Goal: Task Accomplishment & Management: Complete application form

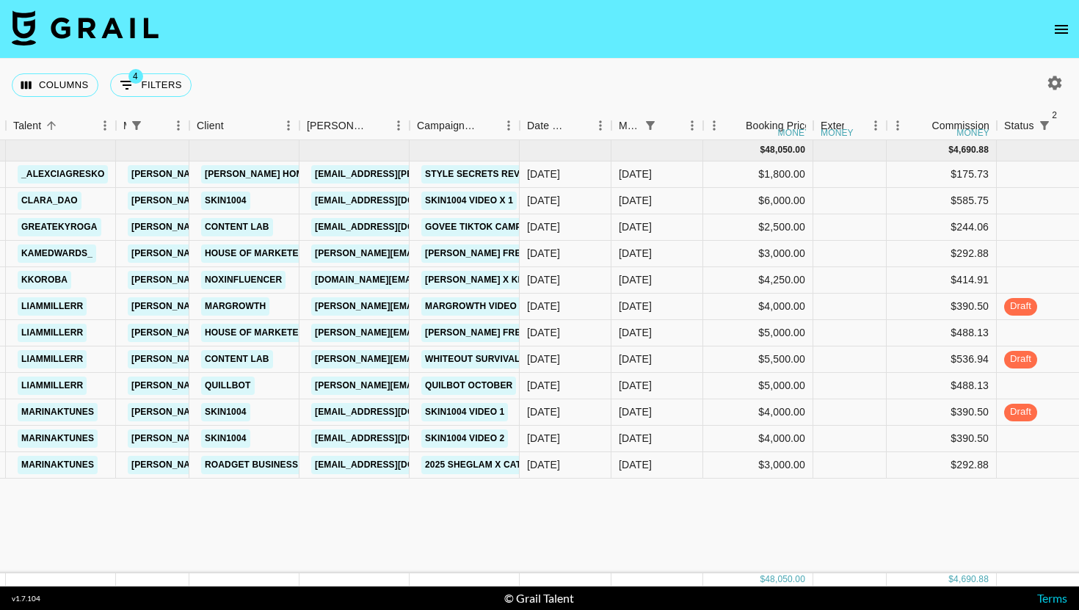
scroll to position [0, 357]
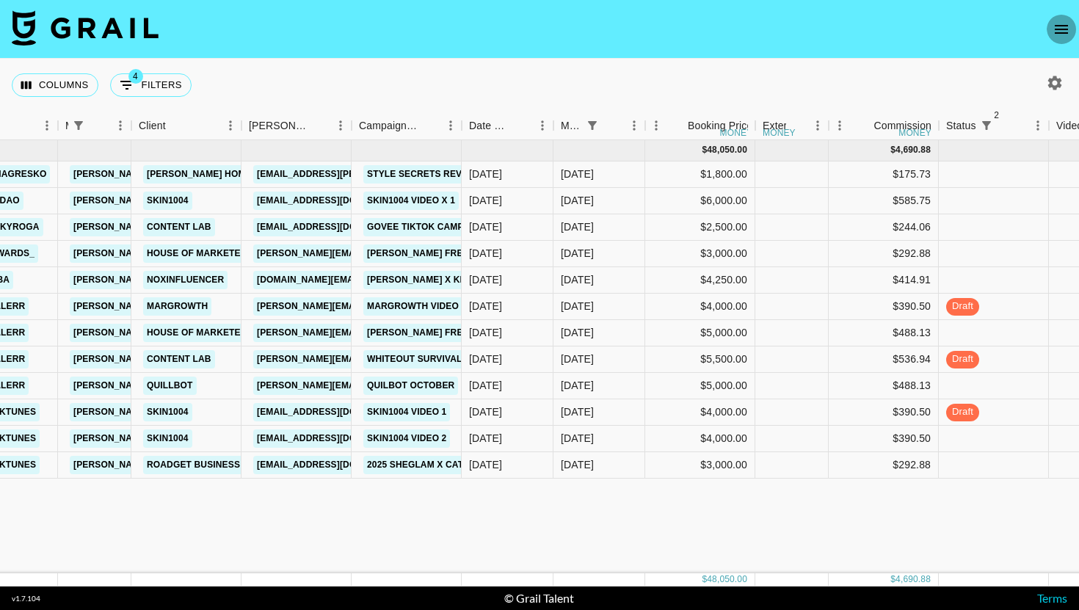
click at [1069, 25] on icon "open drawer" at bounding box center [1062, 30] width 18 height 18
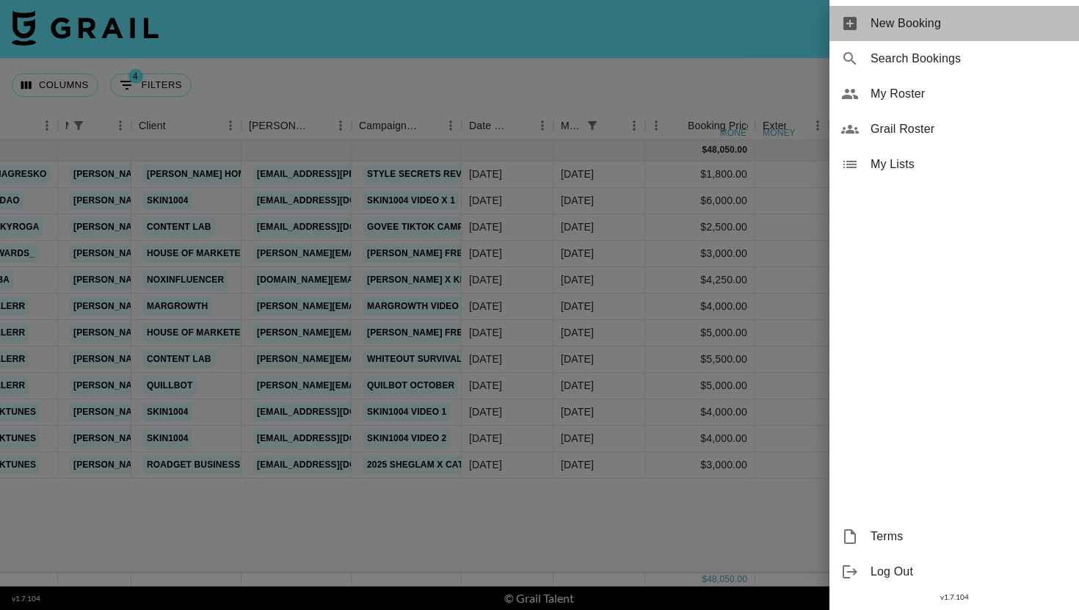
click at [988, 23] on span "New Booking" at bounding box center [969, 24] width 197 height 18
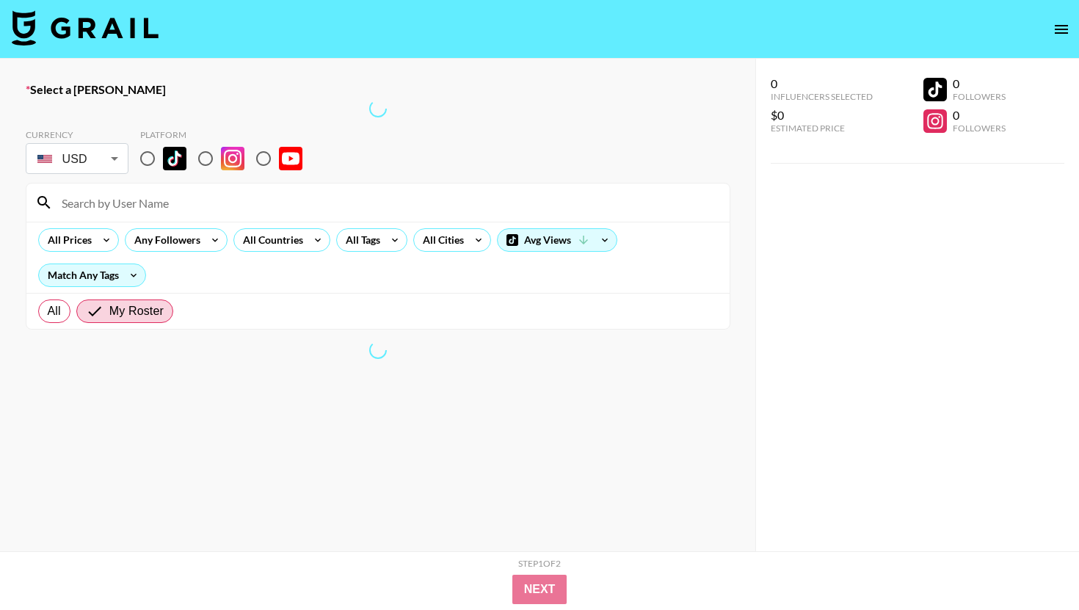
click at [215, 215] on div at bounding box center [377, 203] width 703 height 38
click at [199, 188] on div at bounding box center [377, 203] width 703 height 38
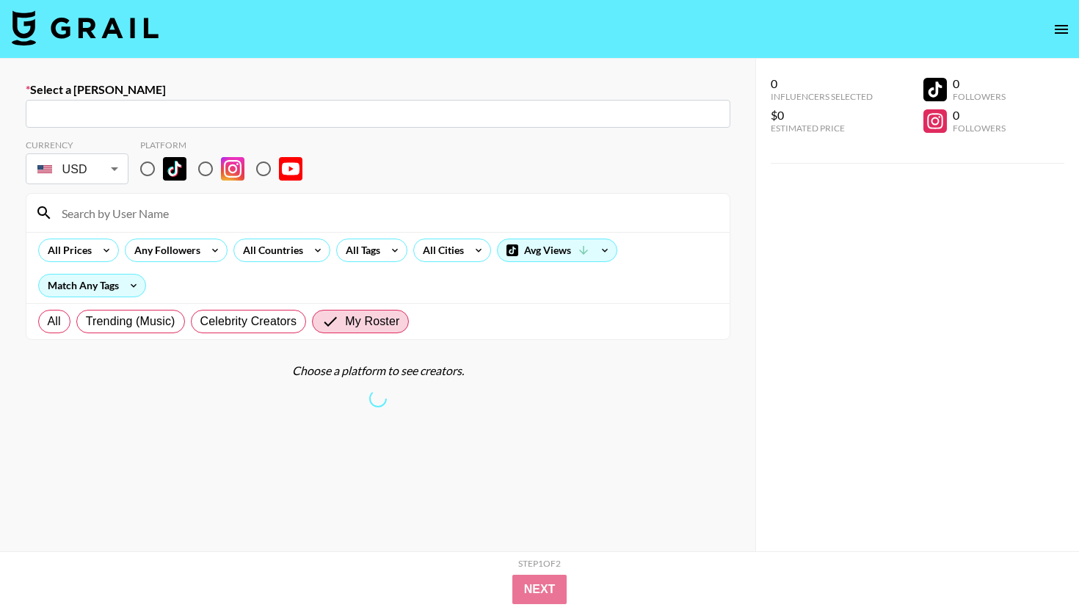
click at [145, 112] on input "text" at bounding box center [378, 114] width 687 height 17
paste input "[EMAIL_ADDRESS][DOMAIN_NAME]"
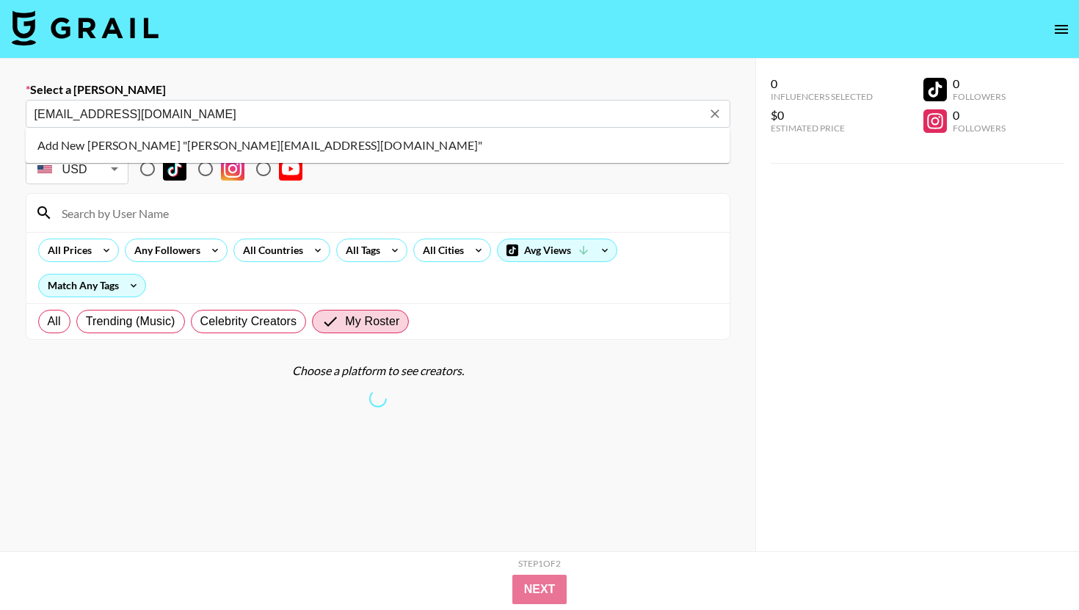
click at [76, 144] on li "Add New Booker "verish.collabs@deep-dive.kr"" at bounding box center [378, 145] width 705 height 23
type input "Add New Booker "verish.collabs@deep-dive.kr""
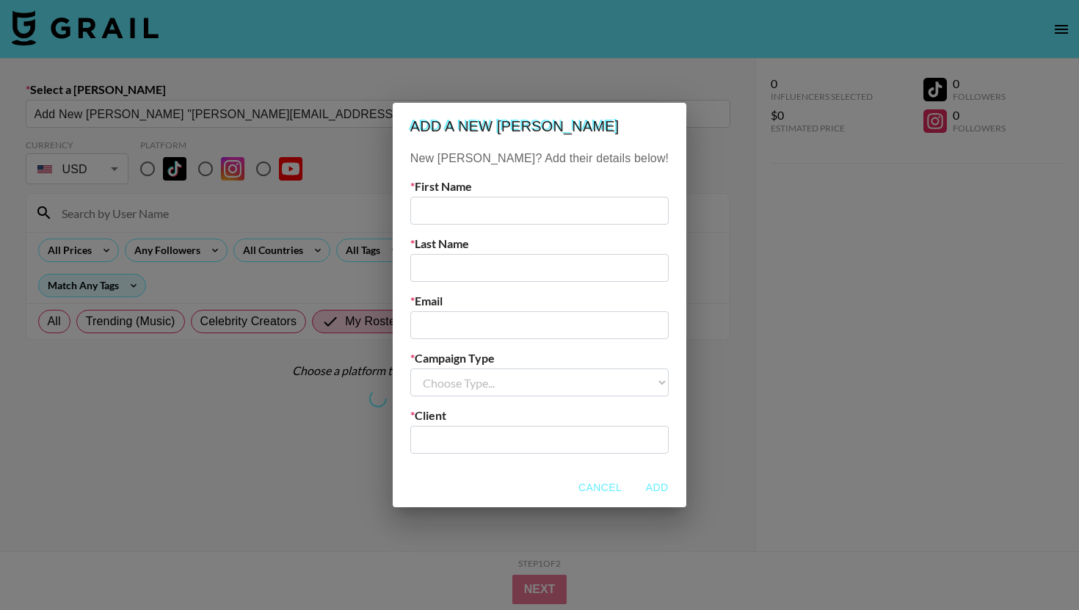
click at [495, 222] on input "text" at bounding box center [539, 211] width 258 height 28
click at [495, 219] on input "text" at bounding box center [539, 211] width 258 height 28
type input "ver"
click at [498, 315] on input "email" at bounding box center [539, 325] width 258 height 28
paste input "[EMAIL_ADDRESS][DOMAIN_NAME]"
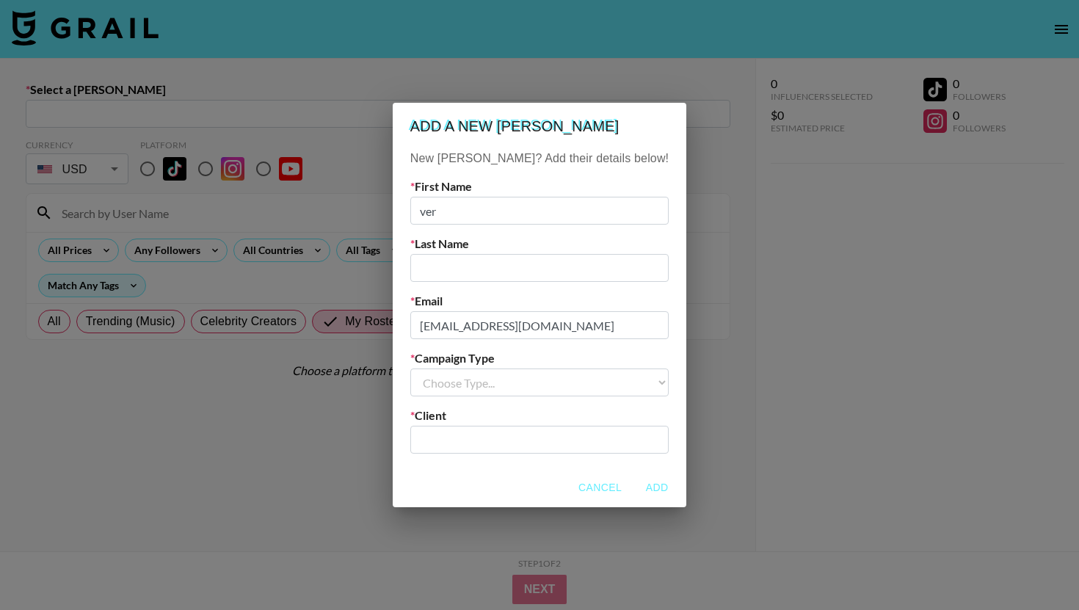
type input "[EMAIL_ADDRESS][DOMAIN_NAME]"
click at [498, 197] on input "ver" at bounding box center [539, 211] width 258 height 28
click at [524, 219] on input "ver" at bounding box center [539, 211] width 258 height 28
type input "verish"
click at [520, 305] on label "Email" at bounding box center [539, 301] width 258 height 15
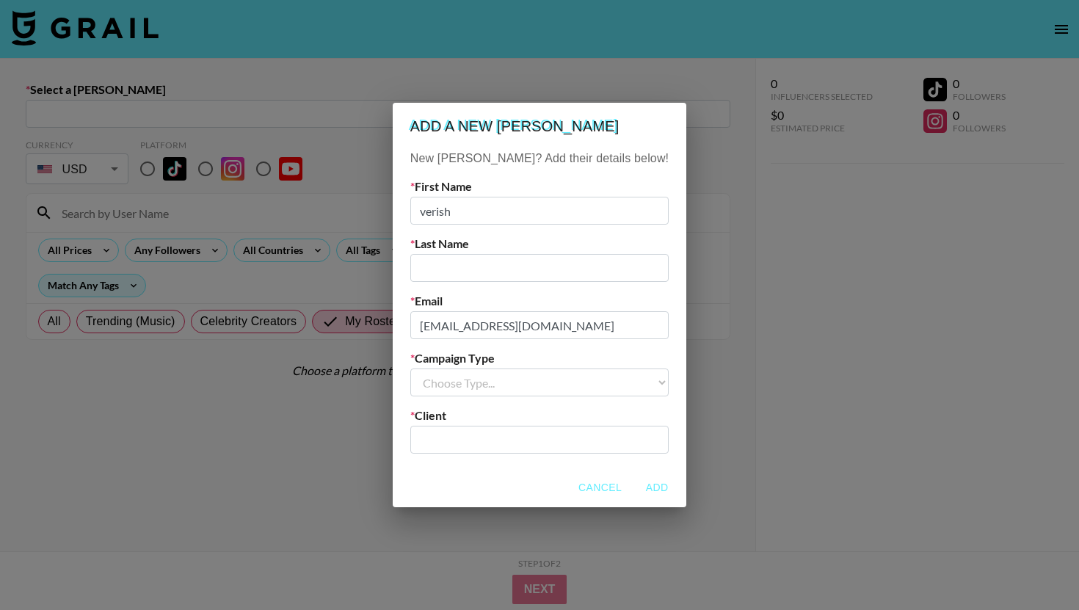
click at [534, 254] on input "text" at bounding box center [539, 268] width 258 height 28
type input "collabs"
click at [496, 392] on select "Choose Type... Song Promos Brand Promos" at bounding box center [539, 382] width 258 height 28
click at [501, 426] on div "​" at bounding box center [539, 440] width 258 height 28
click at [521, 382] on select "Choose Type... Song Promos Brand Promos" at bounding box center [539, 382] width 258 height 28
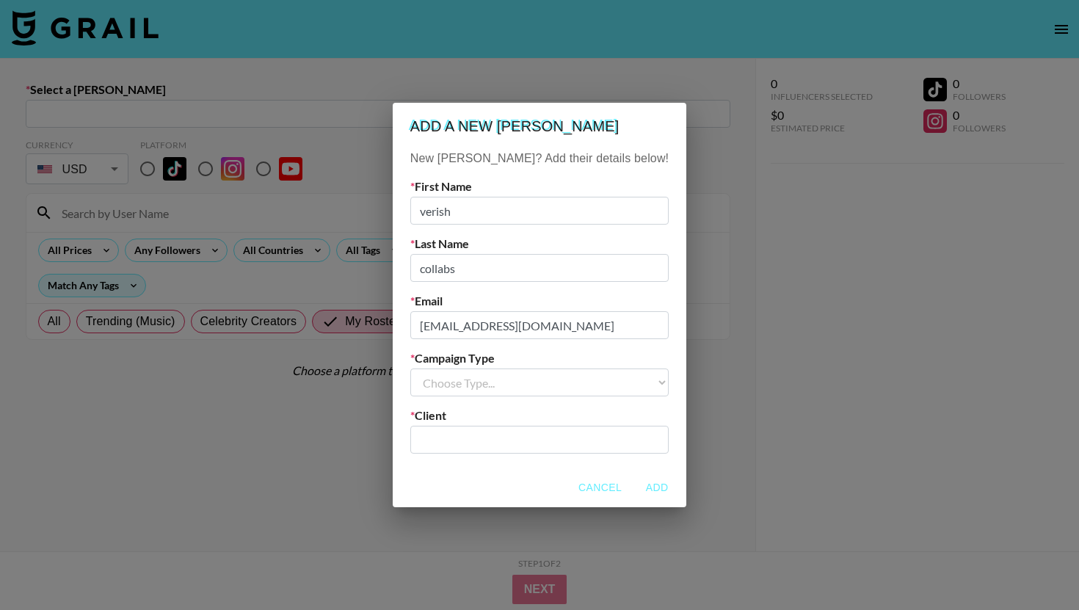
select select "Brand"
click at [440, 368] on select "Choose Type... Song Promos Brand Promos" at bounding box center [539, 382] width 258 height 28
click at [490, 438] on input "text" at bounding box center [539, 440] width 241 height 17
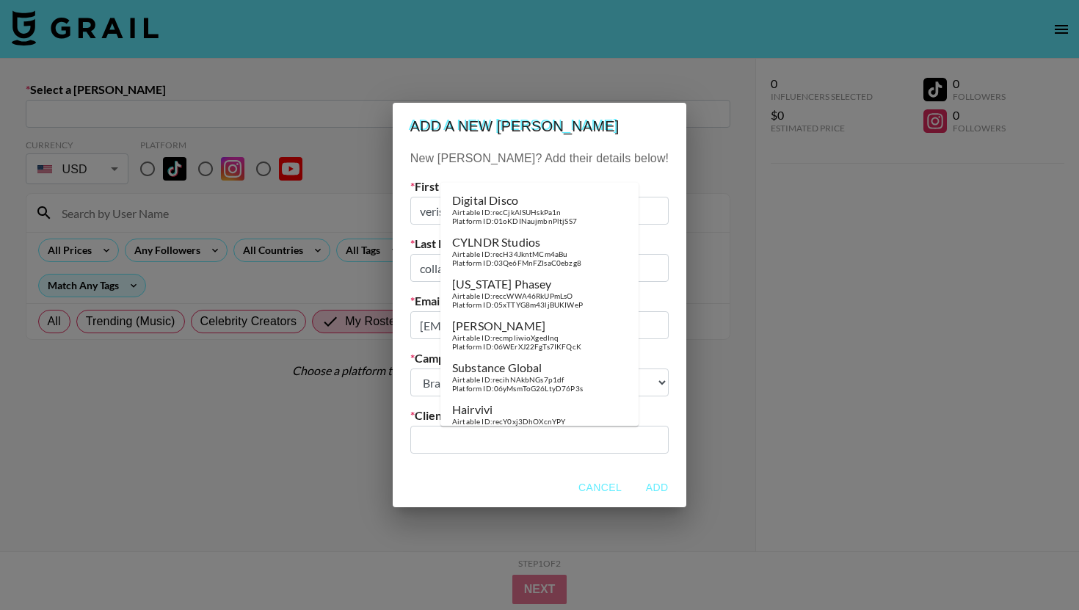
click at [490, 438] on input "text" at bounding box center [539, 440] width 241 height 17
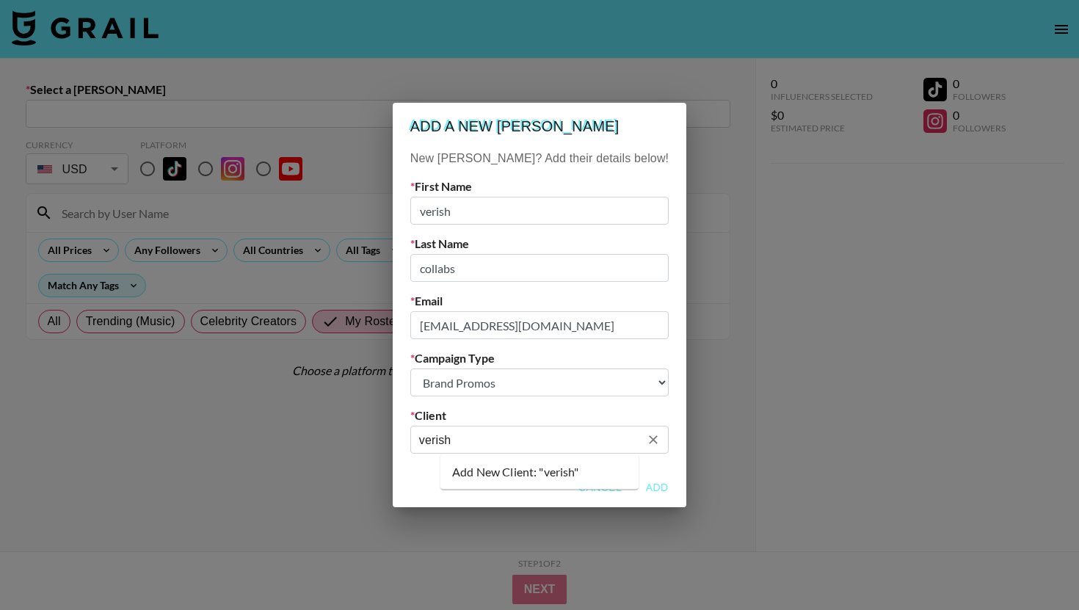
click at [585, 483] on ul "Add New Client: "verish"" at bounding box center [539, 471] width 198 height 35
click at [612, 475] on li "Add New Client: "verish"" at bounding box center [539, 471] width 198 height 23
type input "verish"
click at [633, 484] on button "Add" at bounding box center [656, 487] width 47 height 27
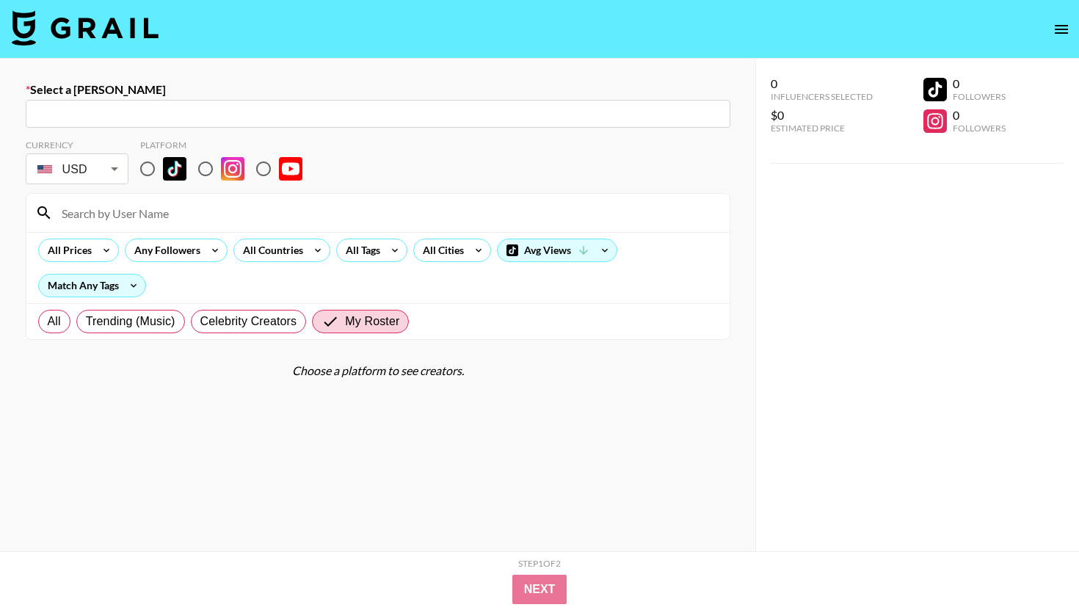
click at [168, 167] on img at bounding box center [174, 168] width 23 height 23
click at [163, 167] on input "radio" at bounding box center [147, 168] width 31 height 31
radio input "true"
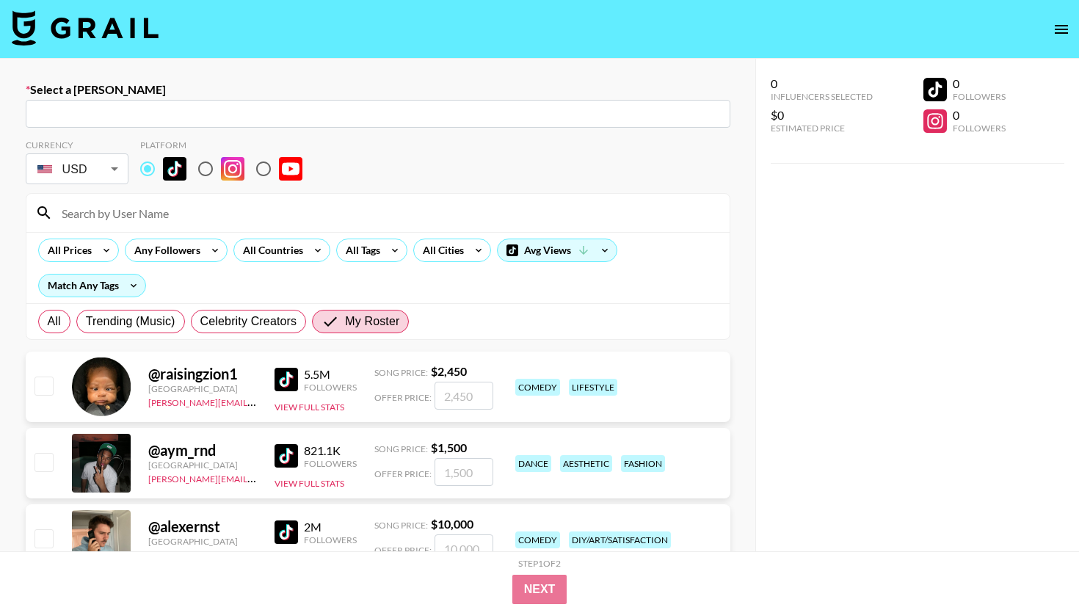
click at [165, 192] on section "Currency USD USD ​ Platform All Prices Any Followers All Countries All Tags All…" at bounding box center [378, 234] width 705 height 212
click at [137, 214] on input at bounding box center [387, 212] width 668 height 23
type input "verish.collabs@deep-dive.kr: verish collabs -- verish -- myBrfqTrH2O4wrGLncE5TQ…"
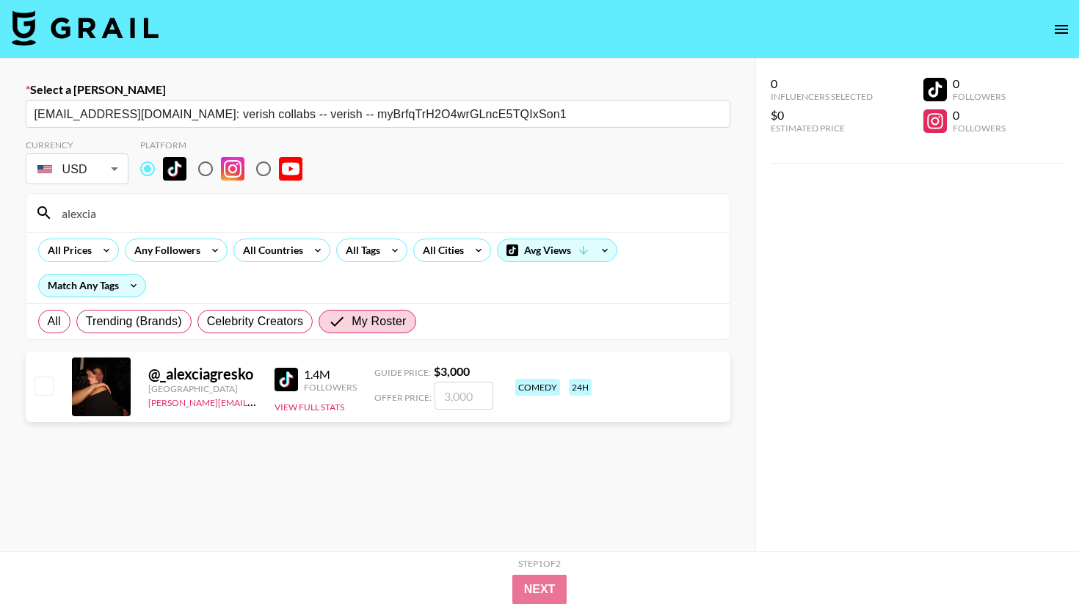
type input "alexcia"
click at [442, 388] on input "number" at bounding box center [464, 396] width 59 height 28
type input "30"
checkbox input "true"
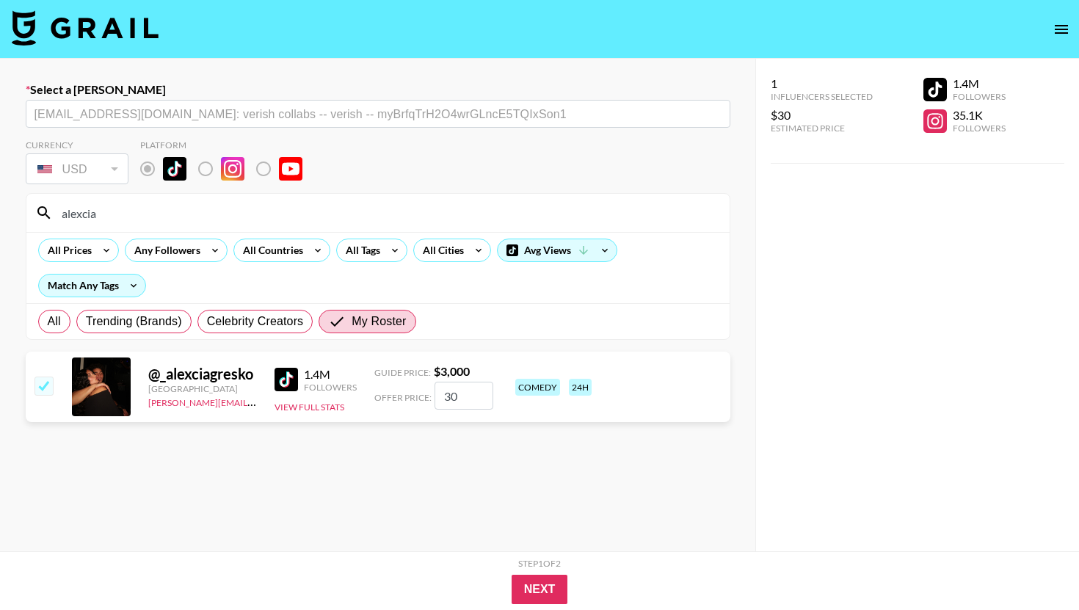
type input "3"
checkbox input "false"
checkbox input "true"
type input "2000"
click at [522, 567] on div "Step 1 of 2" at bounding box center [539, 563] width 43 height 11
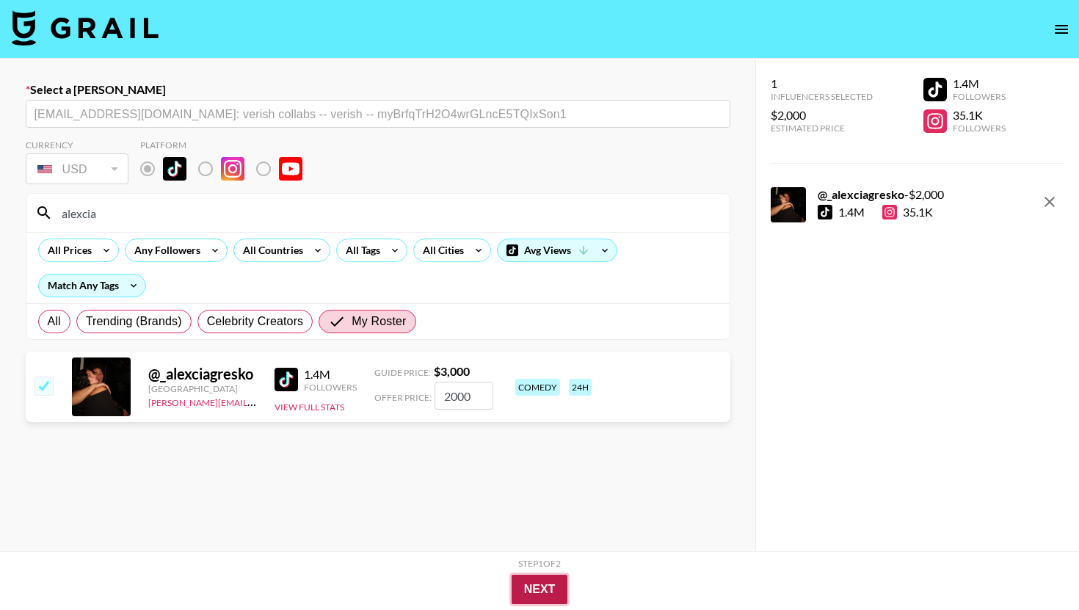
click at [522, 581] on button "Next" at bounding box center [540, 589] width 57 height 29
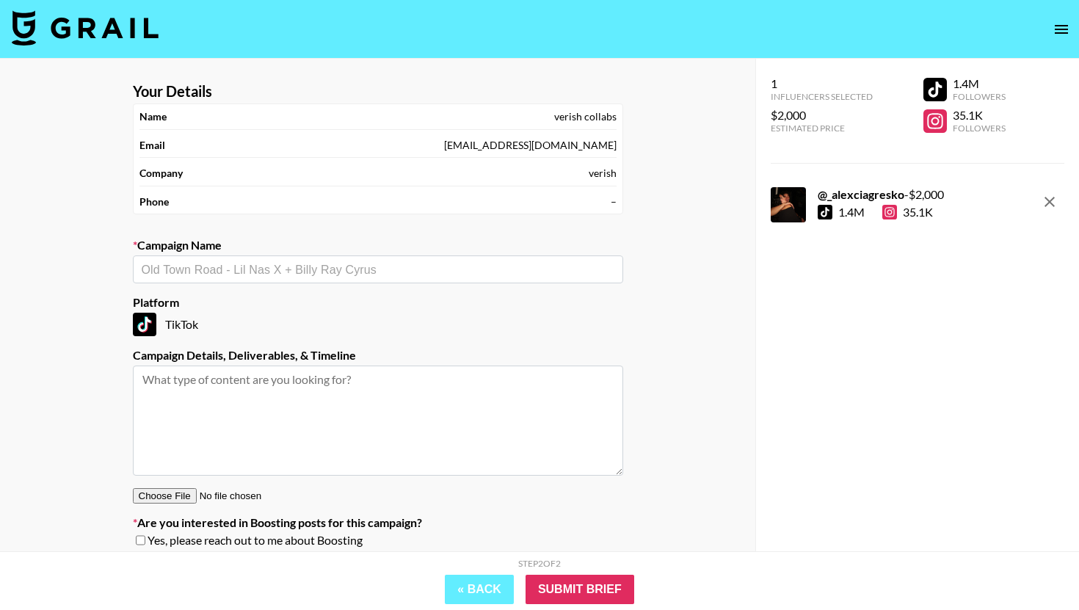
click at [426, 265] on input "text" at bounding box center [378, 269] width 473 height 17
click at [403, 295] on li "Add New Campaign: "Verish promo"" at bounding box center [378, 300] width 490 height 23
type input "Verish promo"
click at [596, 587] on input "Submit Brief" at bounding box center [580, 589] width 109 height 29
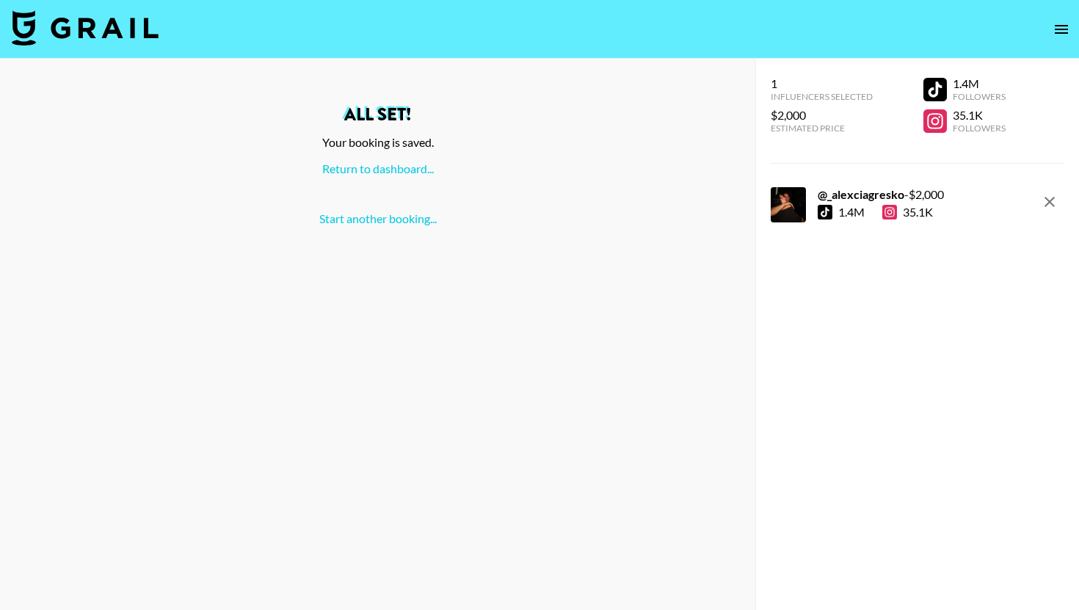
click at [388, 195] on div "All set! Your booking is saved. Return to dashboard... Start another booking..." at bounding box center [378, 166] width 732 height 120
click at [404, 165] on link "Return to dashboard..." at bounding box center [378, 168] width 112 height 14
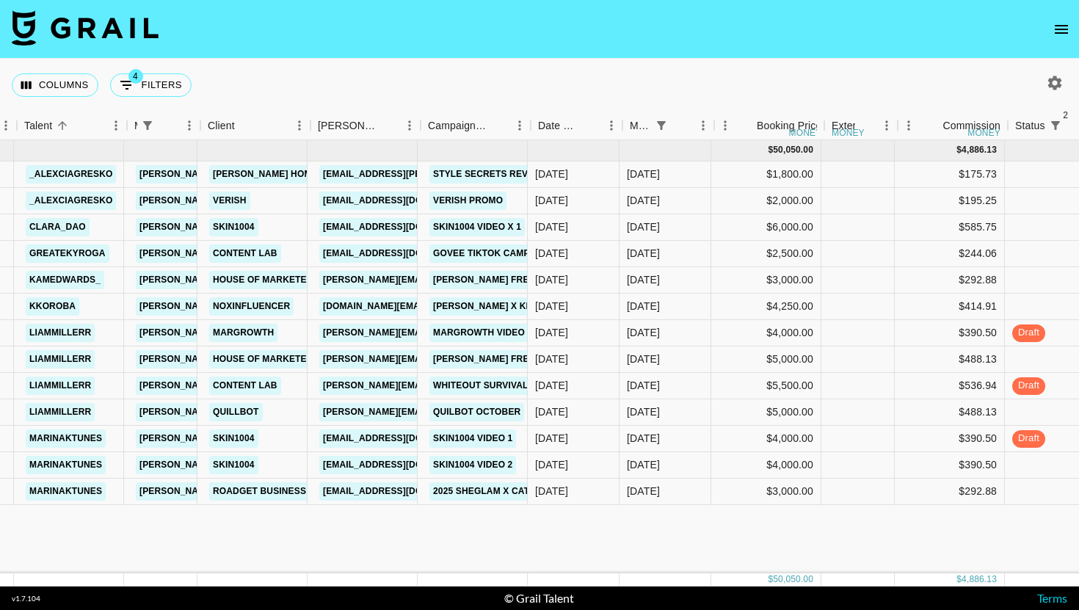
scroll to position [0, 286]
